Goal: Navigation & Orientation: Find specific page/section

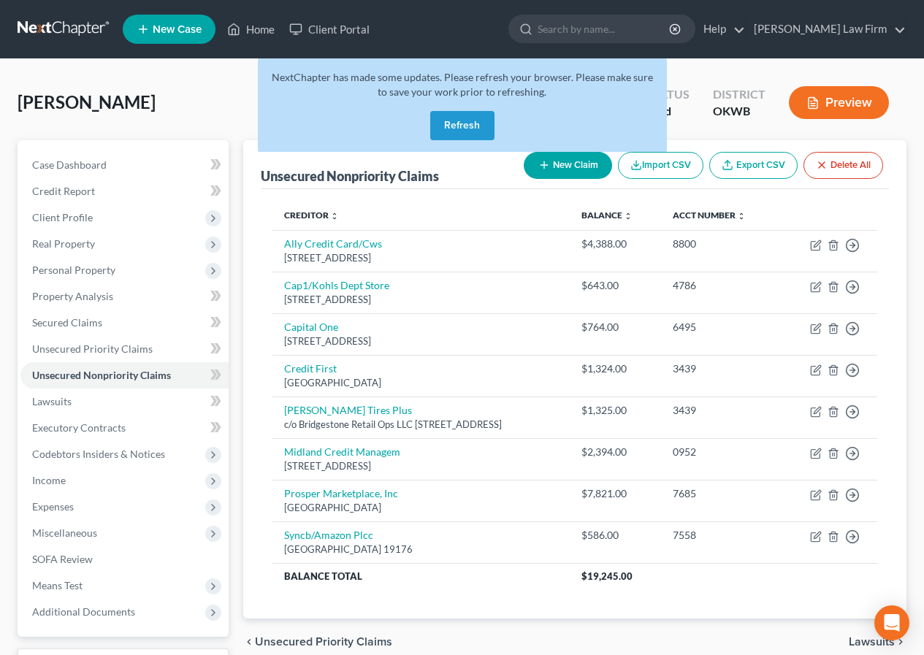
click at [449, 123] on button "Refresh" at bounding box center [462, 125] width 64 height 29
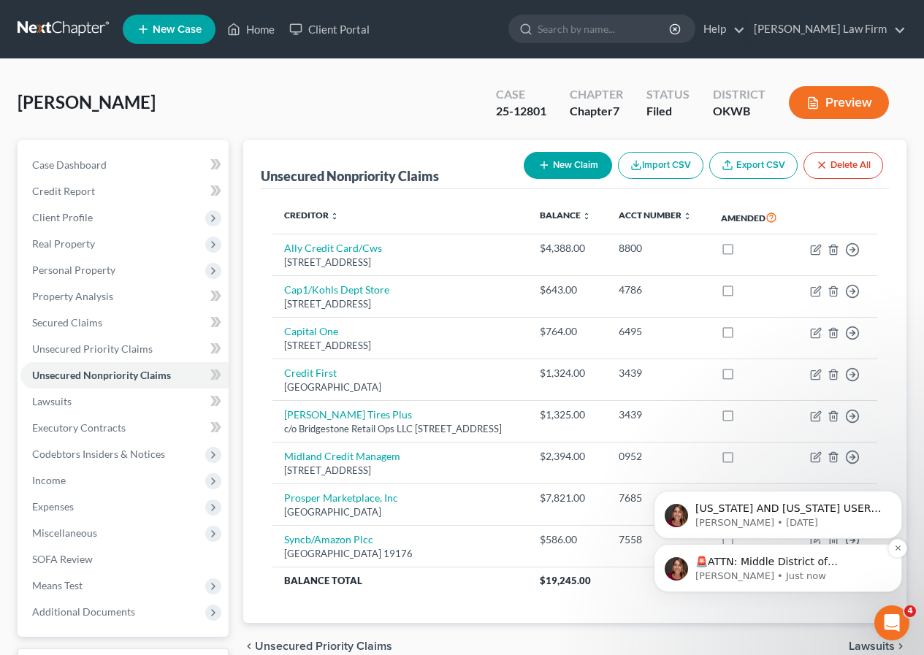
click at [778, 571] on p "[PERSON_NAME] • Just now" at bounding box center [789, 576] width 188 height 13
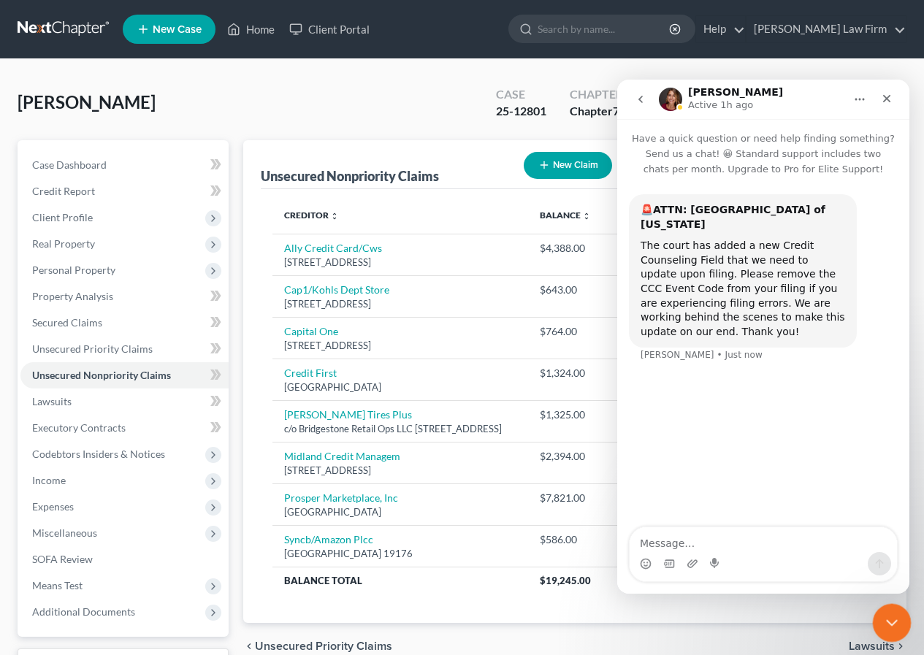
click at [893, 617] on icon "Close Intercom Messenger" at bounding box center [890, 621] width 18 height 18
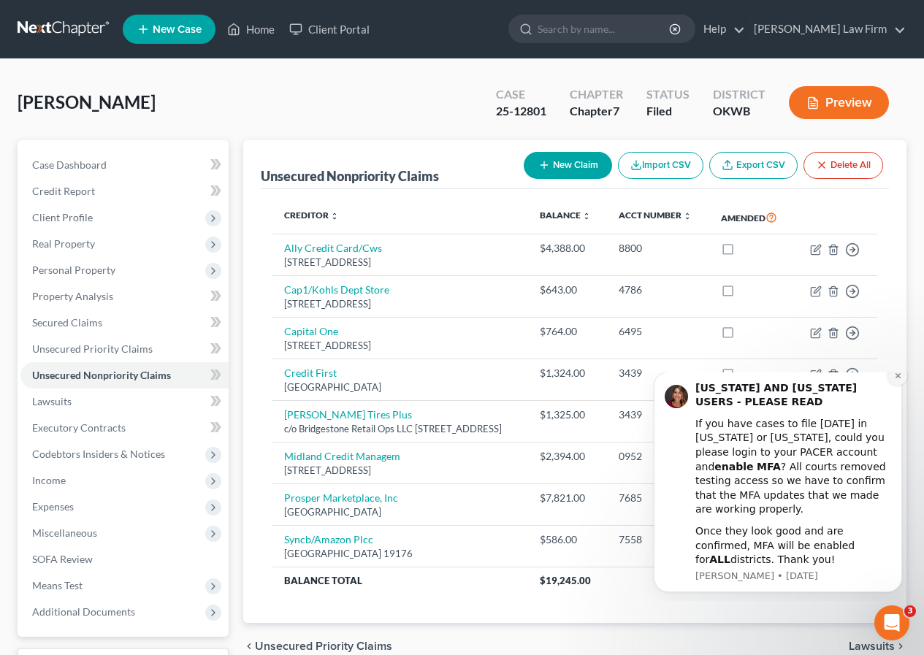
click at [896, 380] on icon "Dismiss notification" at bounding box center [898, 376] width 8 height 8
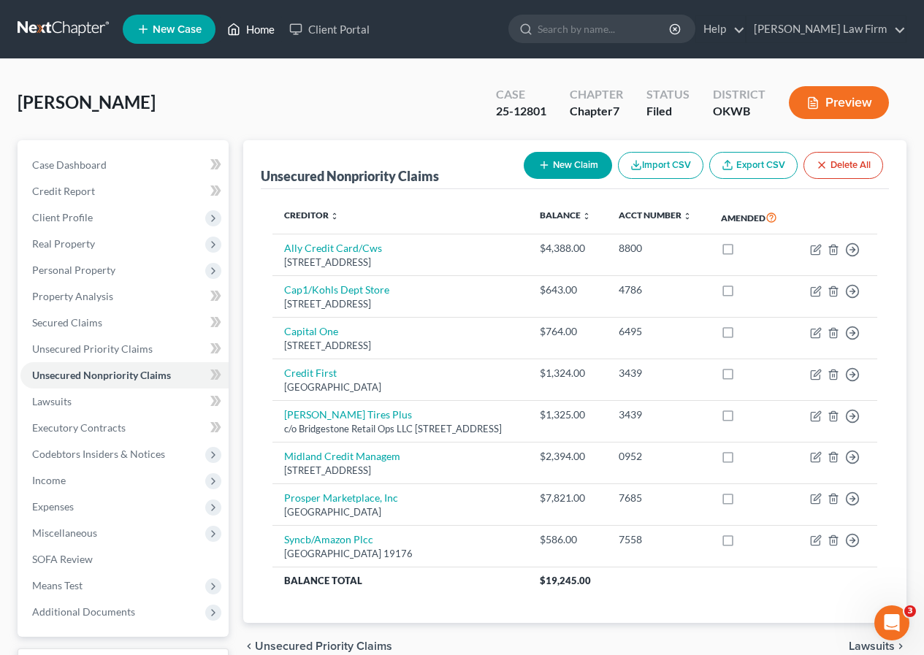
click at [237, 28] on icon at bounding box center [233, 29] width 13 height 18
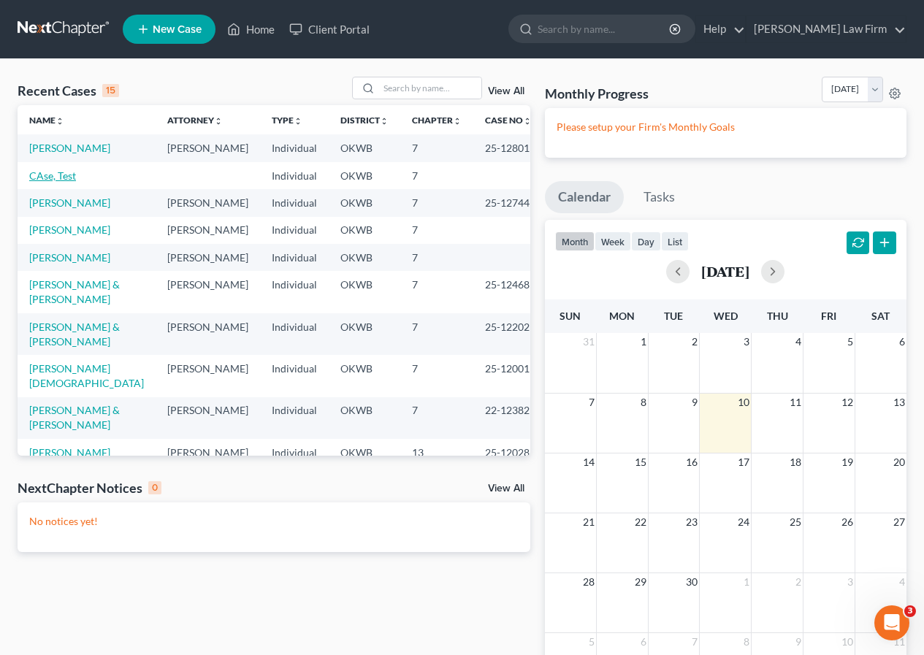
click at [61, 182] on link "CAse, Test" at bounding box center [52, 175] width 47 height 12
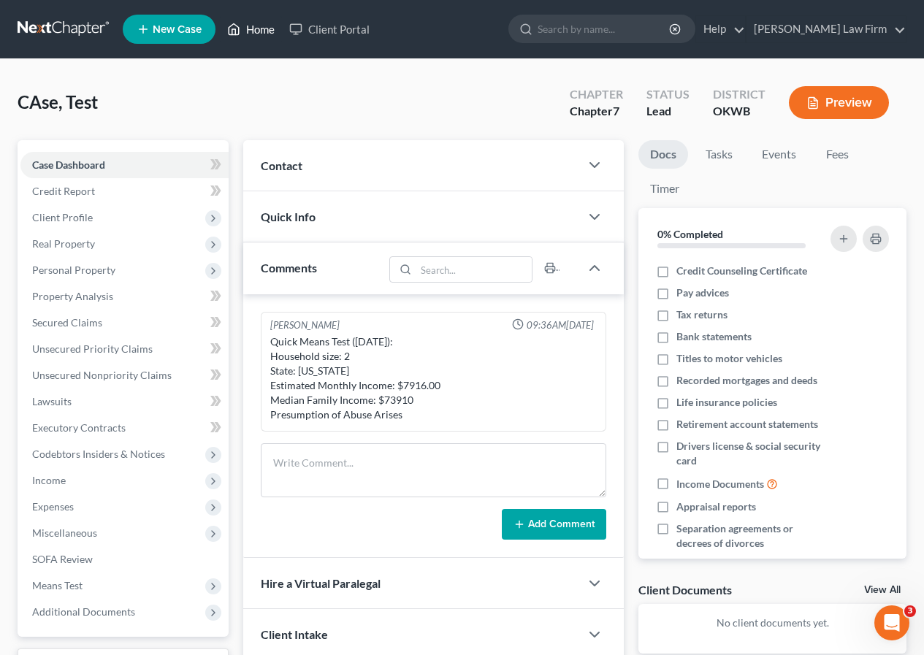
click at [251, 26] on link "Home" at bounding box center [251, 29] width 62 height 26
